Goal: Contribute content: Contribute content

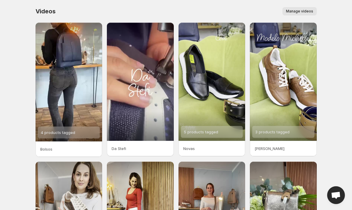
click at [287, 11] on span "Manage videos" at bounding box center [299, 11] width 27 height 5
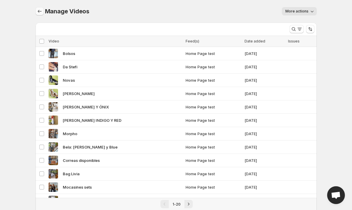
click at [40, 10] on icon "Manage Videos" at bounding box center [40, 11] width 6 height 6
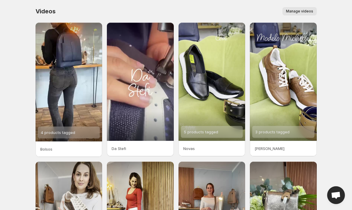
click at [287, 10] on button "Manage videos" at bounding box center [300, 11] width 34 height 8
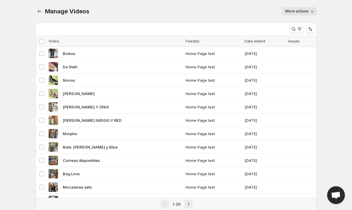
click at [287, 10] on span "More actions" at bounding box center [297, 11] width 23 height 5
click at [39, 12] on icon "Manage Videos" at bounding box center [40, 11] width 6 height 6
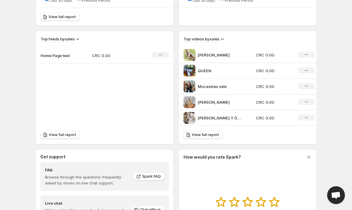
scroll to position [174, 0]
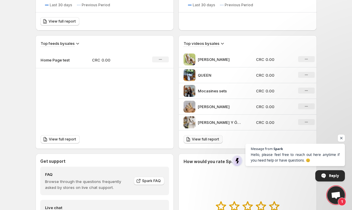
click at [198, 140] on span "View full report" at bounding box center [205, 139] width 27 height 5
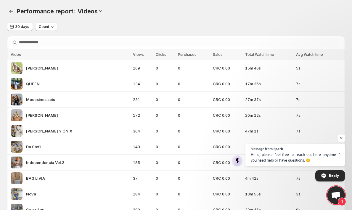
click at [341, 136] on span "Open chat" at bounding box center [341, 137] width 7 height 7
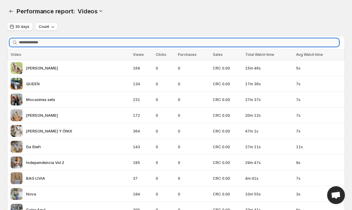
click at [36, 43] on input "Search videos" at bounding box center [179, 42] width 320 height 8
click at [39, 28] on span "Count" at bounding box center [44, 26] width 10 height 5
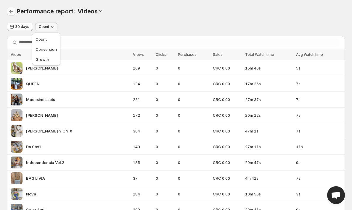
click at [9, 10] on icon "Performance report" at bounding box center [11, 11] width 6 height 6
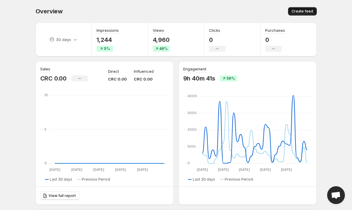
click at [301, 12] on span "Create feed" at bounding box center [303, 11] width 22 height 5
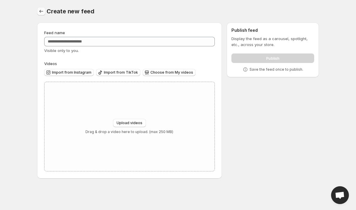
click at [41, 10] on icon "Settings" at bounding box center [41, 11] width 6 height 6
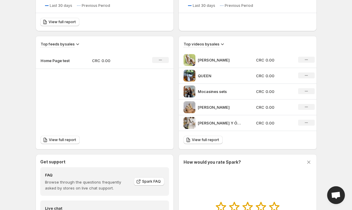
scroll to position [171, 0]
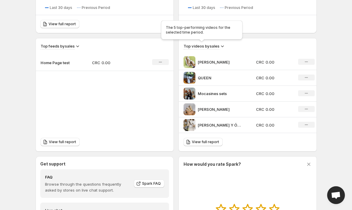
click at [211, 47] on h3 "Top videos by sales" at bounding box center [202, 46] width 36 height 6
click at [223, 45] on icon at bounding box center [223, 46] width 6 height 6
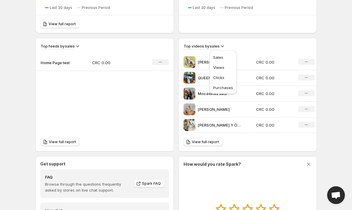
click at [161, 105] on div "Top feeds by sales Home Page test CRC 0.00 No change View full report" at bounding box center [105, 94] width 138 height 113
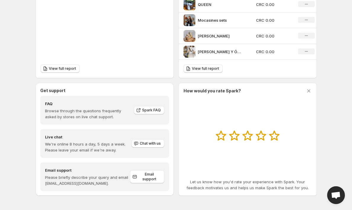
scroll to position [244, 0]
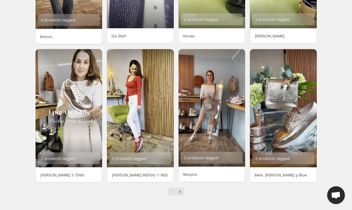
scroll to position [112, 0]
click at [179, 191] on icon "Next" at bounding box center [180, 191] width 6 height 6
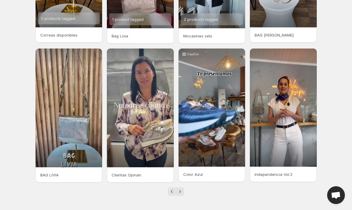
scroll to position [112, 0]
click at [181, 192] on icon "Next" at bounding box center [180, 191] width 6 height 6
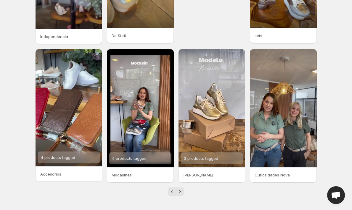
scroll to position [112, 0]
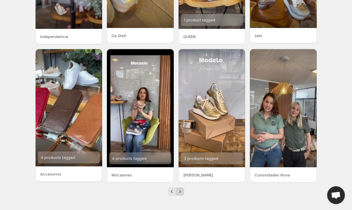
click at [182, 191] on icon "Next" at bounding box center [180, 191] width 6 height 6
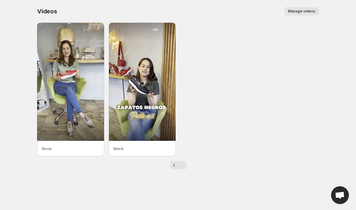
click at [62, 143] on div "Nova" at bounding box center [70, 147] width 67 height 15
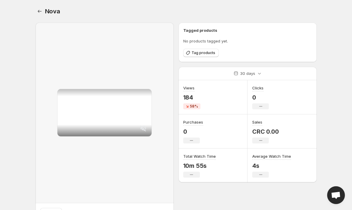
click at [142, 132] on div at bounding box center [143, 128] width 7 height 9
click at [39, 9] on icon "Settings" at bounding box center [40, 11] width 6 height 6
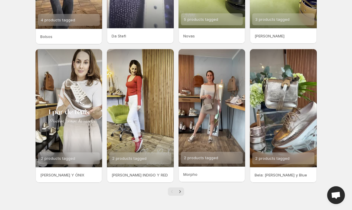
scroll to position [112, 0]
click at [180, 191] on icon "Next" at bounding box center [180, 191] width 6 height 6
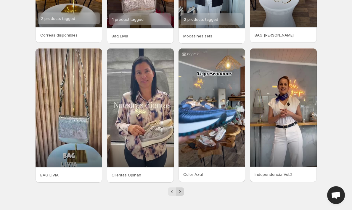
scroll to position [112, 0]
click at [179, 192] on icon "Next" at bounding box center [180, 191] width 6 height 6
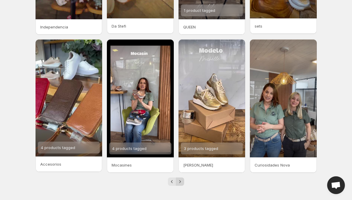
scroll to position [121, 0]
click at [179, 181] on icon "Next" at bounding box center [180, 182] width 6 height 6
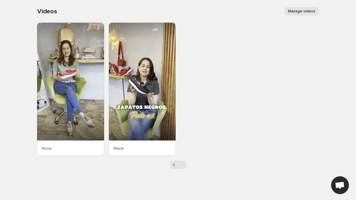
click at [303, 10] on span "Manage videos" at bounding box center [301, 11] width 27 height 5
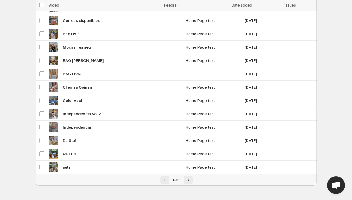
scroll to position [140, 0]
click at [188, 180] on icon "Next" at bounding box center [189, 180] width 6 height 6
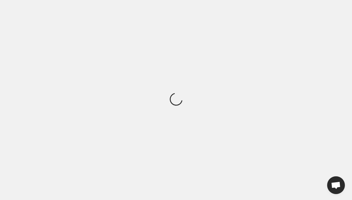
scroll to position [0, 0]
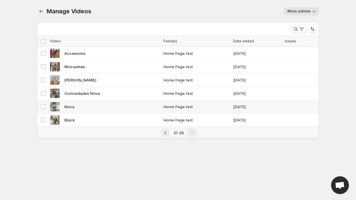
click at [69, 108] on span "Nova" at bounding box center [69, 107] width 10 height 6
click at [310, 42] on span "Delete" at bounding box center [308, 41] width 12 height 5
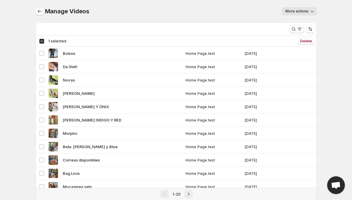
click at [40, 11] on icon "Manage Videos" at bounding box center [40, 11] width 6 height 6
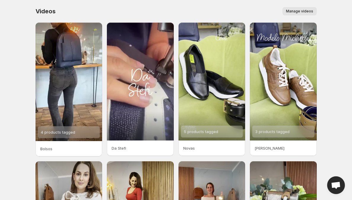
click at [302, 10] on span "Manage videos" at bounding box center [299, 11] width 27 height 5
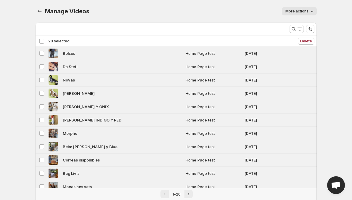
click at [41, 43] on div "Deselect all 20 videos 20 selected" at bounding box center [54, 41] width 31 height 5
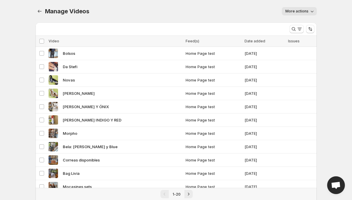
click at [297, 11] on span "More actions" at bounding box center [297, 11] width 23 height 5
click at [290, 25] on span "Regenerate missing previews" at bounding box center [313, 23] width 55 height 5
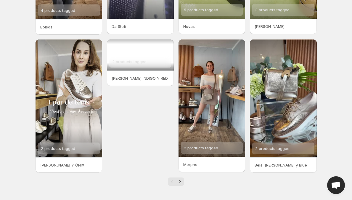
scroll to position [122, 0]
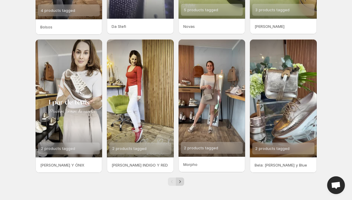
click at [180, 181] on icon "Next" at bounding box center [180, 182] width 6 height 6
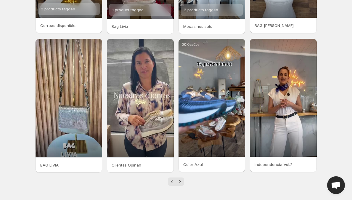
scroll to position [122, 0]
click at [181, 180] on icon "Next" at bounding box center [180, 182] width 6 height 6
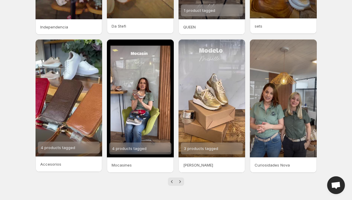
scroll to position [121, 0]
click at [180, 185] on button "Next" at bounding box center [180, 182] width 8 height 8
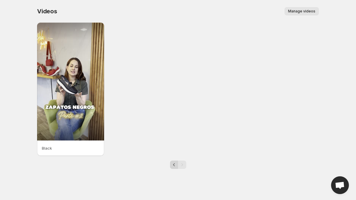
click at [172, 165] on icon "Previous" at bounding box center [174, 165] width 6 height 6
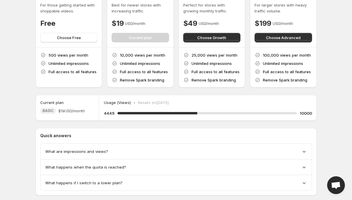
scroll to position [39, 0]
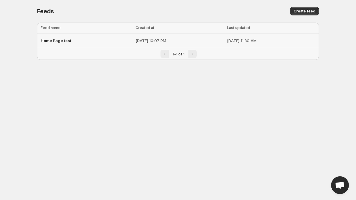
click at [65, 40] on span "Home Page test" at bounding box center [56, 40] width 31 height 5
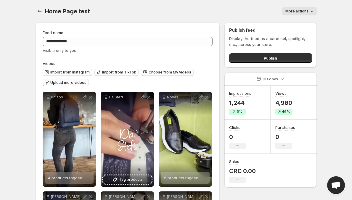
click at [79, 83] on span "Upload more videos" at bounding box center [68, 82] width 36 height 5
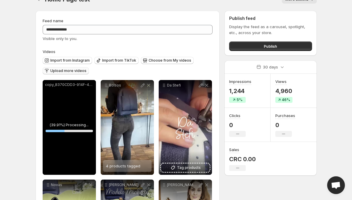
scroll to position [11, 0]
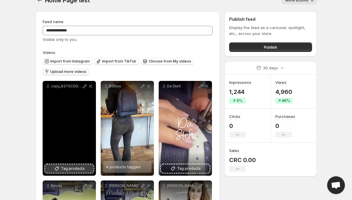
click at [64, 169] on span "Tag products" at bounding box center [73, 169] width 24 height 6
click at [65, 71] on span "Upload more videos" at bounding box center [68, 71] width 36 height 5
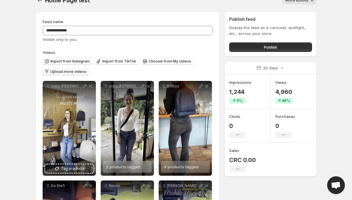
click at [108, 79] on div "Import from Instagram Import from TikTok Choose from My videos Upload more vide…" at bounding box center [128, 66] width 170 height 23
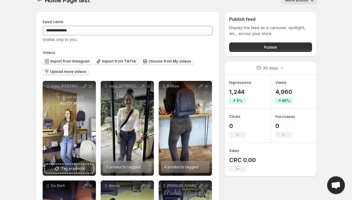
scroll to position [0, 0]
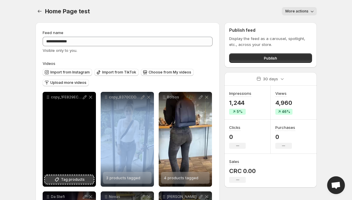
click at [65, 177] on span "Tag products" at bounding box center [73, 180] width 24 height 6
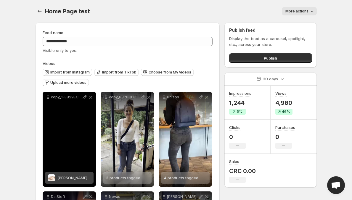
click at [74, 172] on div "[PERSON_NAME]" at bounding box center [69, 178] width 49 height 12
